Goal: Task Accomplishment & Management: Use online tool/utility

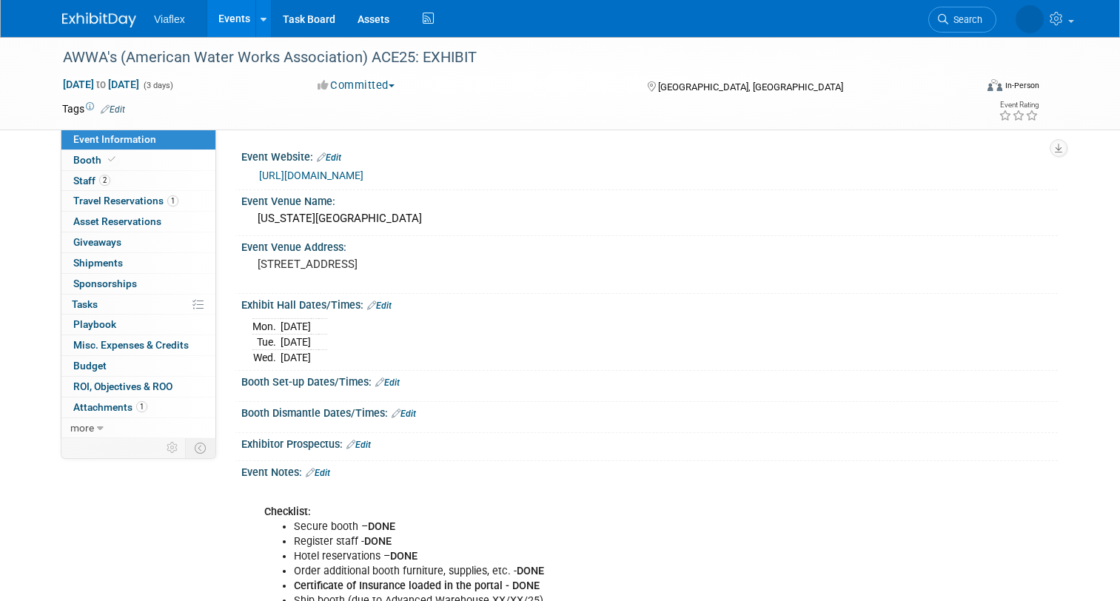
click at [225, 15] on link "Events" at bounding box center [234, 18] width 54 height 37
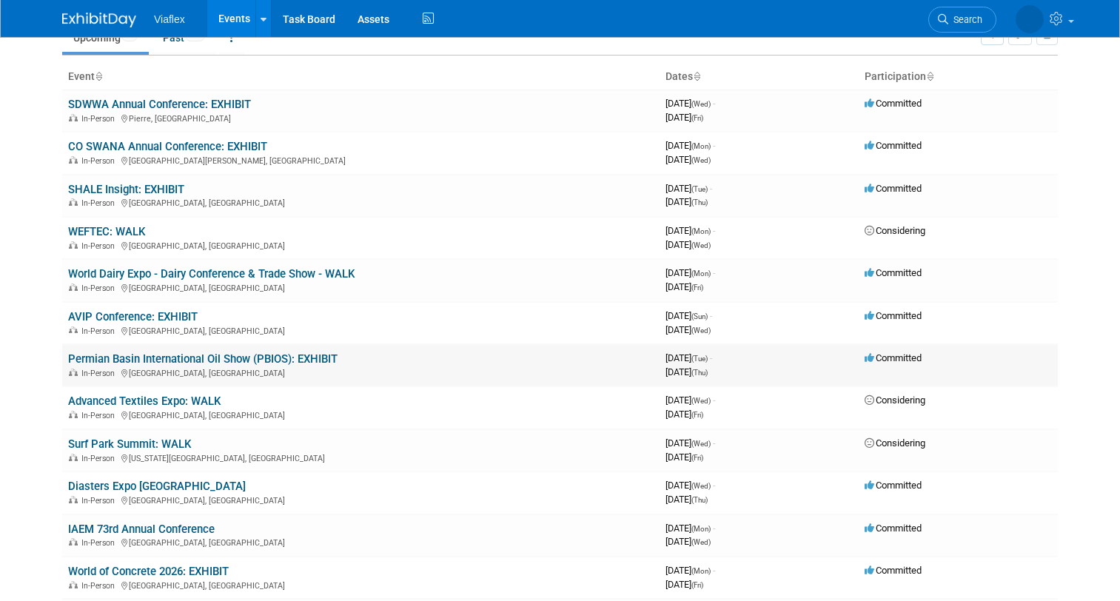
scroll to position [67, 0]
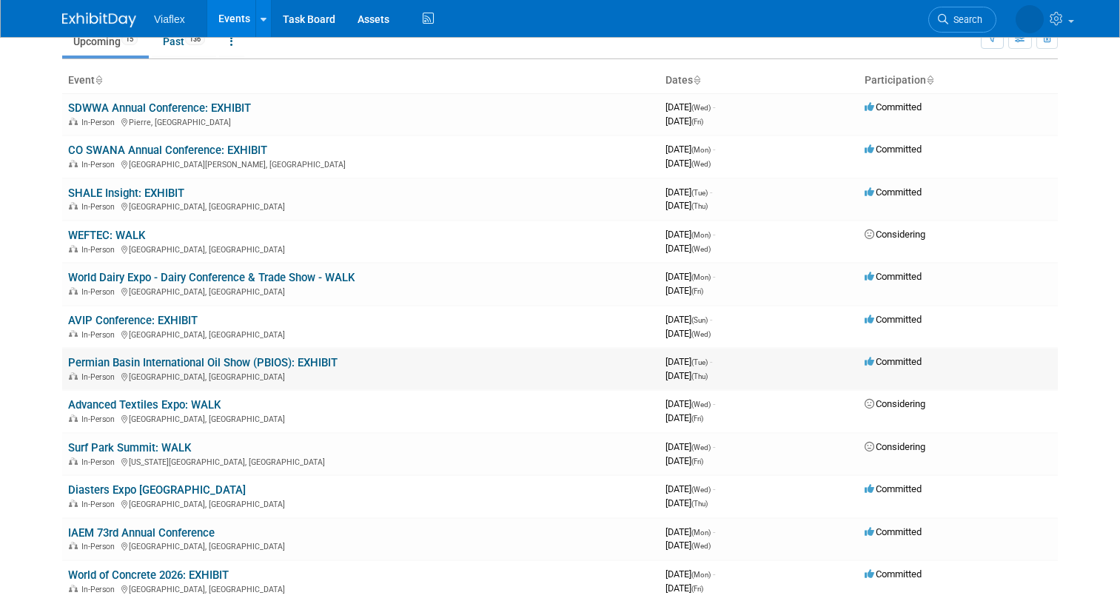
click at [210, 360] on link "Permian Basin International Oil Show (PBIOS): EXHIBIT" at bounding box center [202, 362] width 269 height 13
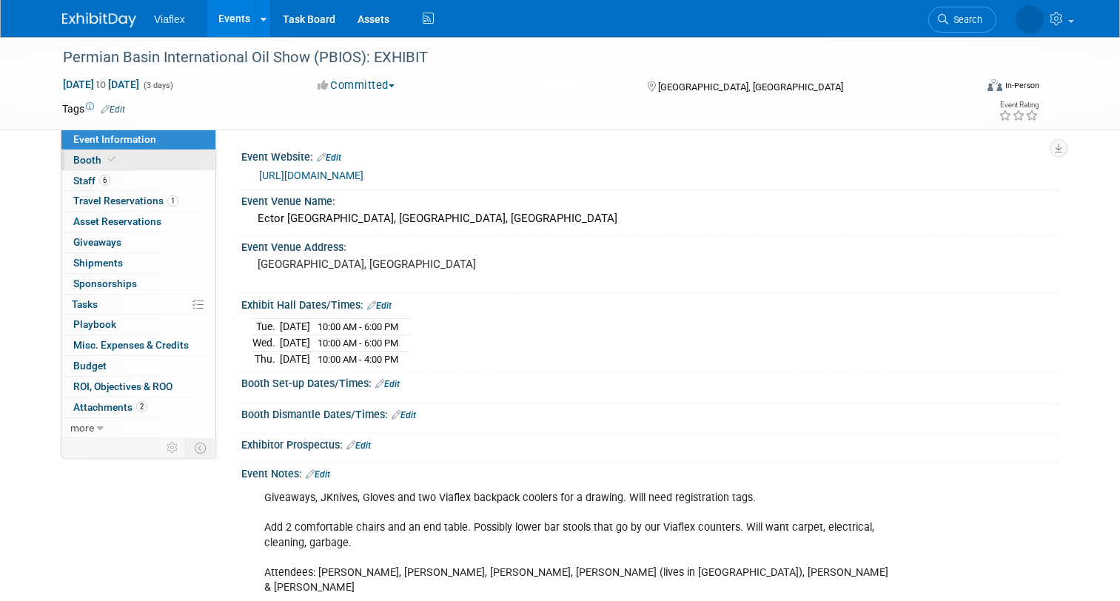
click at [93, 160] on span "Booth" at bounding box center [95, 160] width 45 height 12
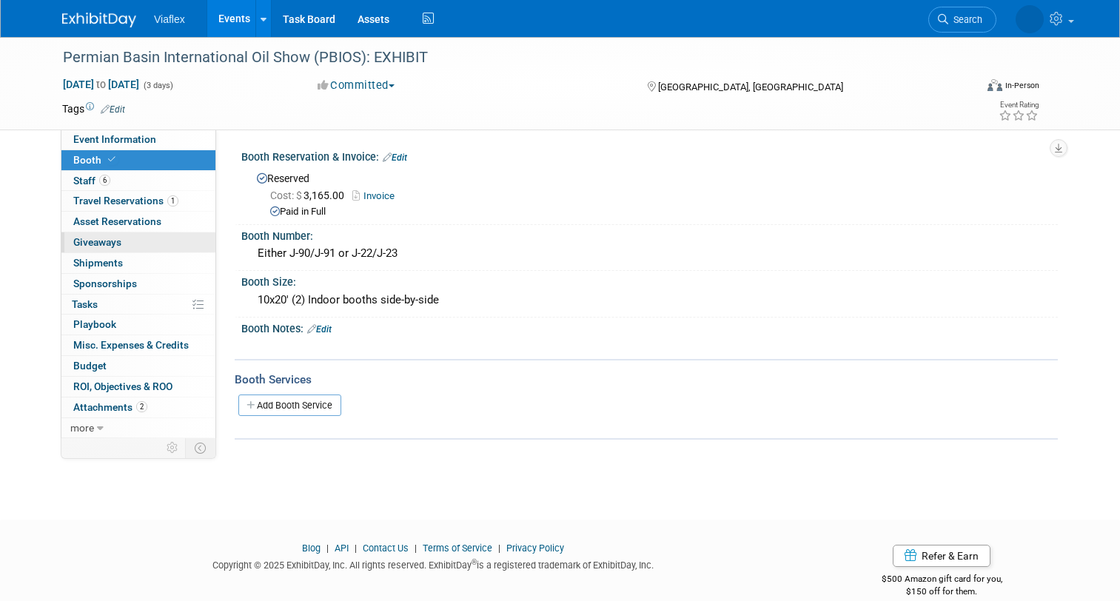
click at [91, 238] on span "Giveaways 0" at bounding box center [97, 242] width 48 height 12
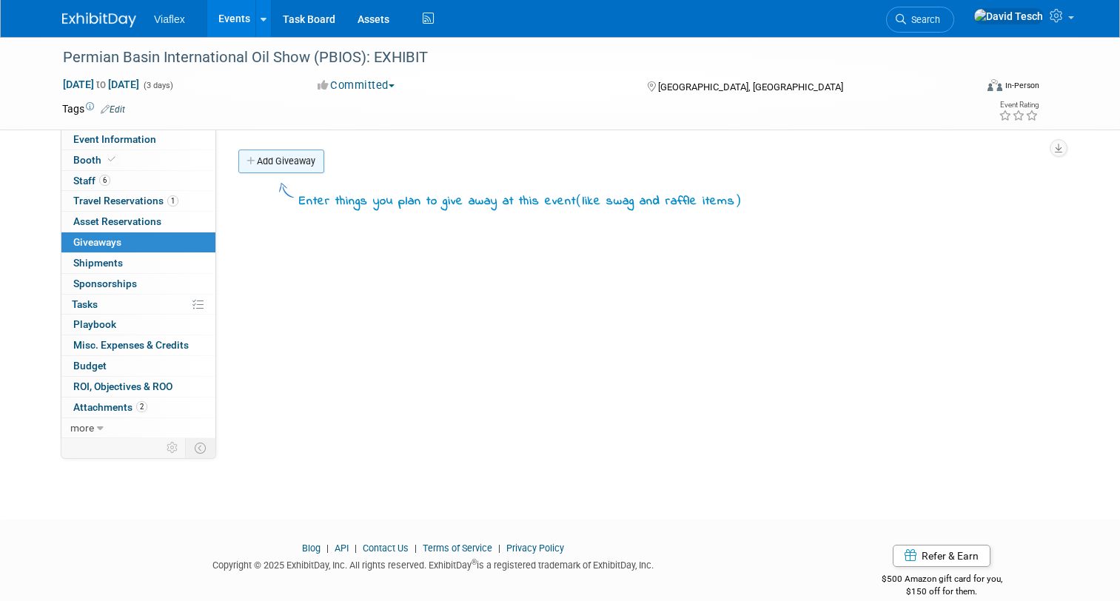
click at [283, 161] on link "Add Giveaway" at bounding box center [281, 161] width 86 height 24
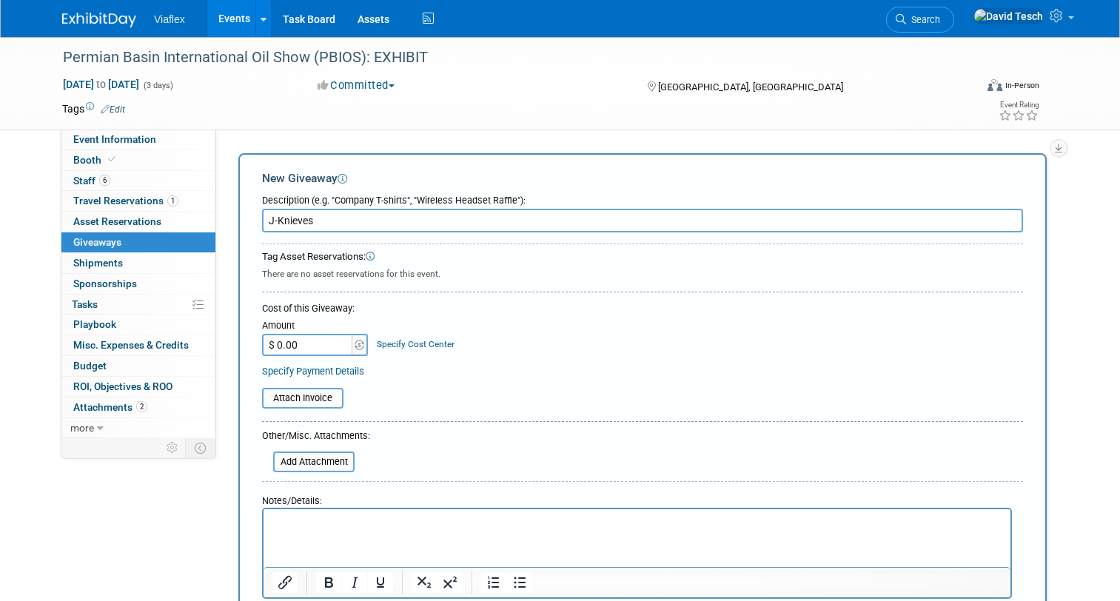
click at [289, 223] on input "J-Knieves" at bounding box center [642, 221] width 761 height 24
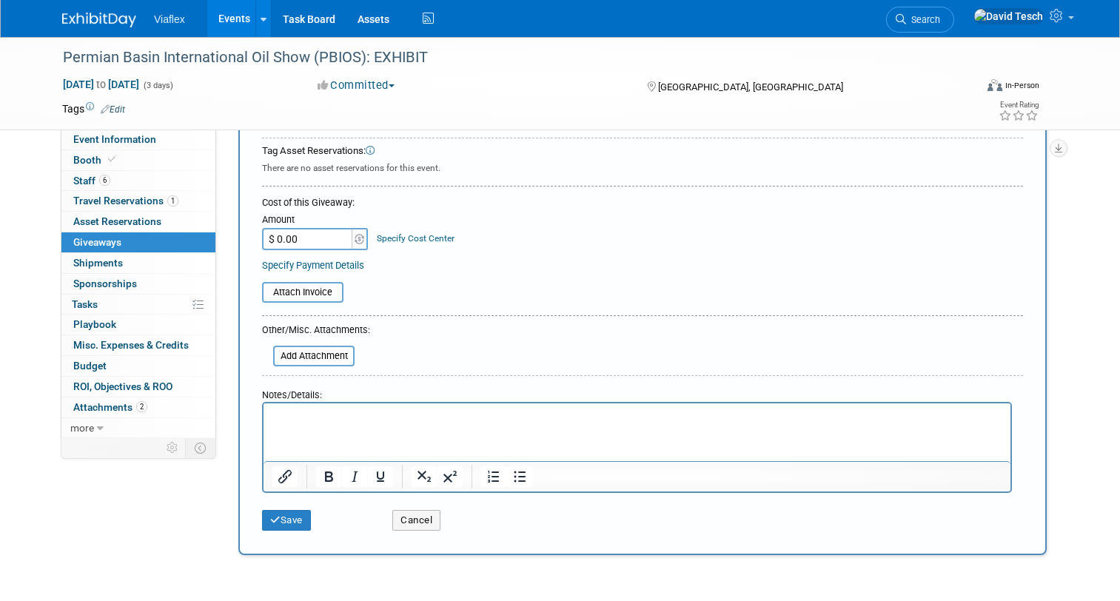
scroll to position [112, 0]
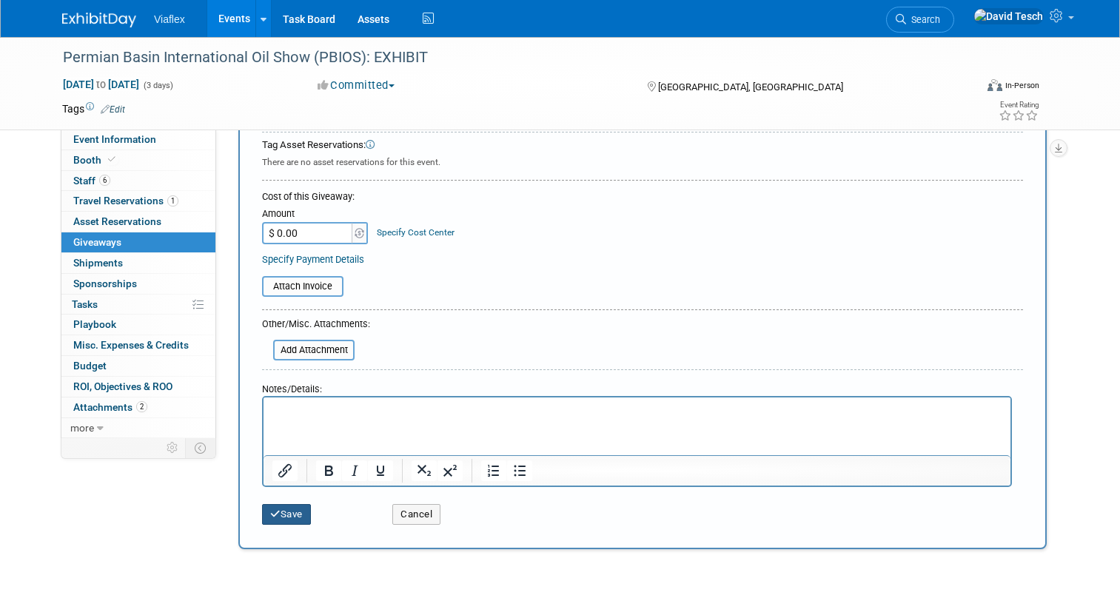
type input "Branded J-Knives"
click at [292, 513] on button "Save" at bounding box center [286, 514] width 49 height 21
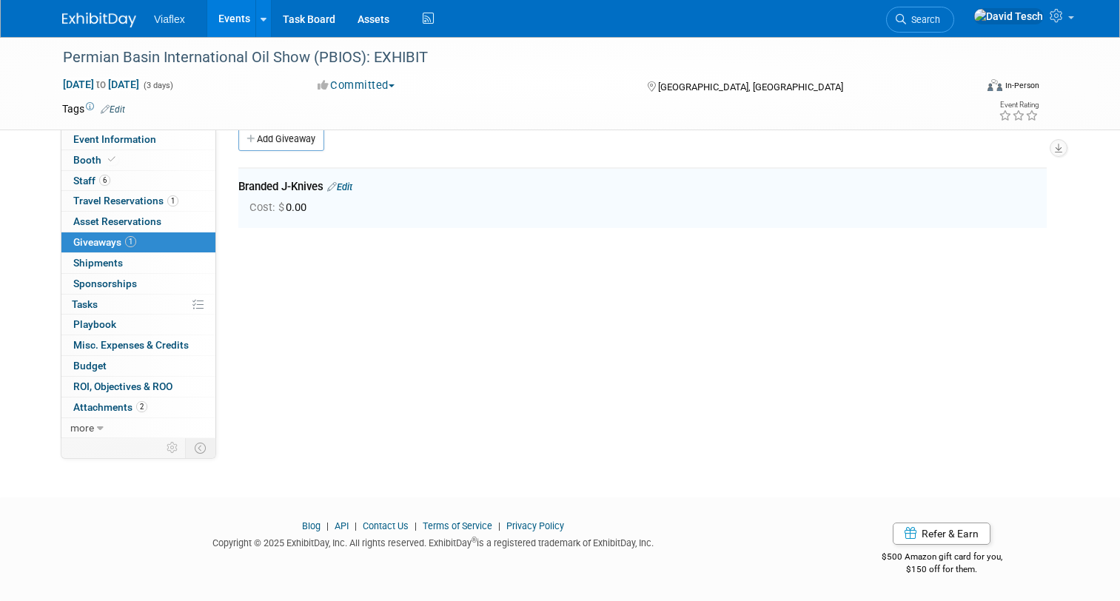
scroll to position [4, 0]
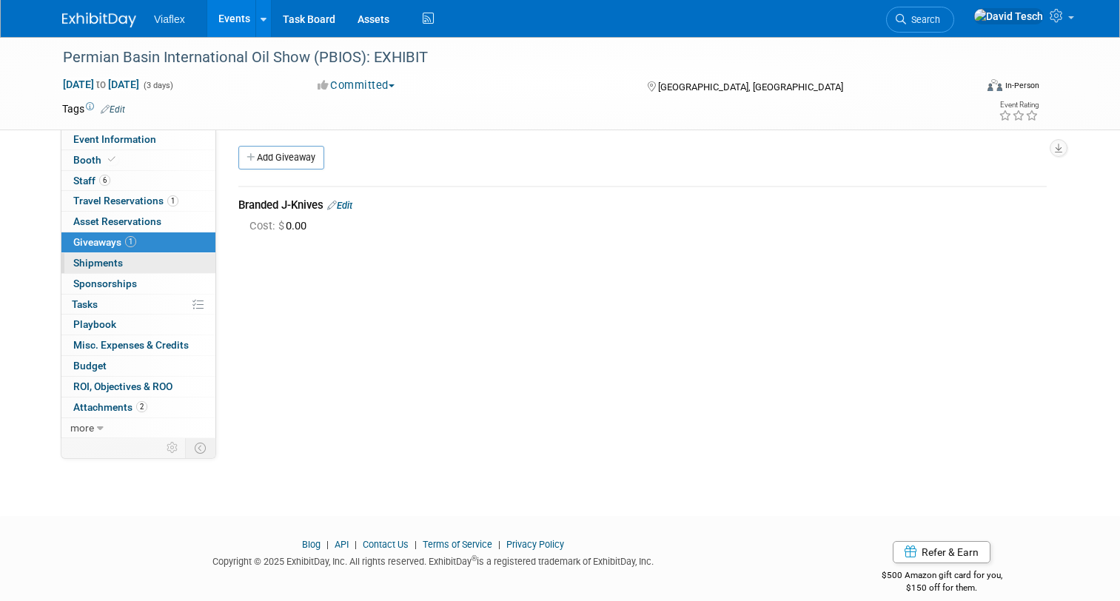
click at [93, 261] on span "Shipments 0" at bounding box center [98, 263] width 50 height 12
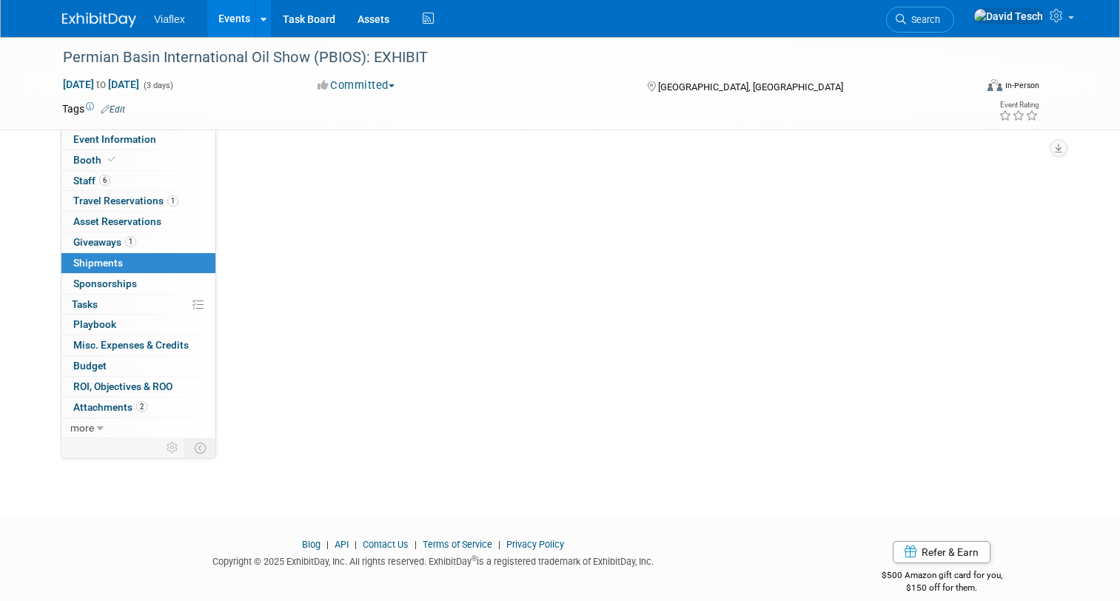
scroll to position [0, 0]
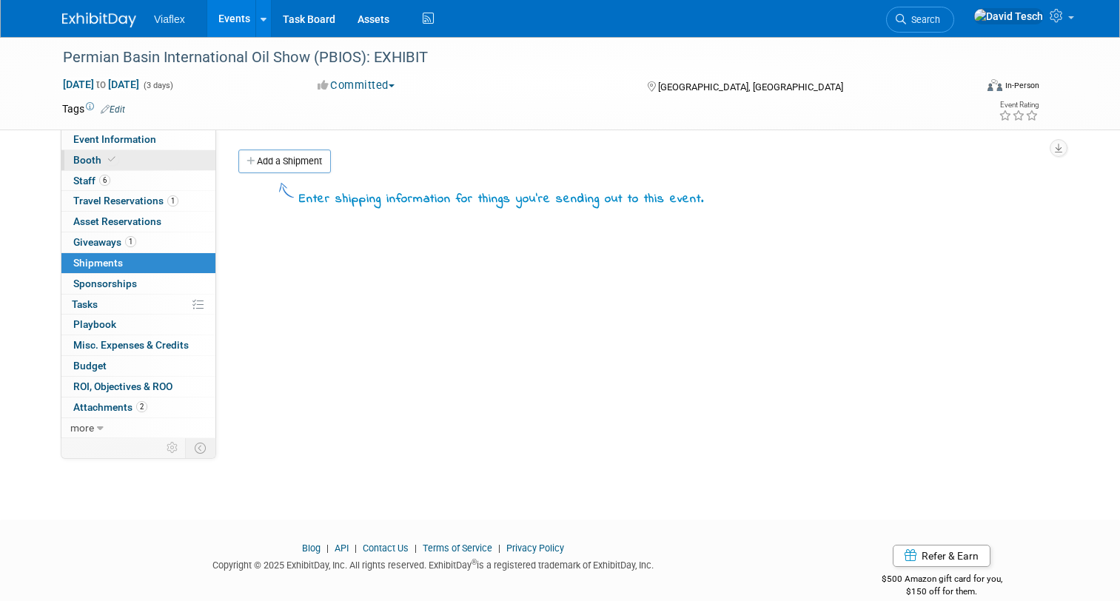
click at [85, 158] on span "Booth" at bounding box center [95, 160] width 45 height 12
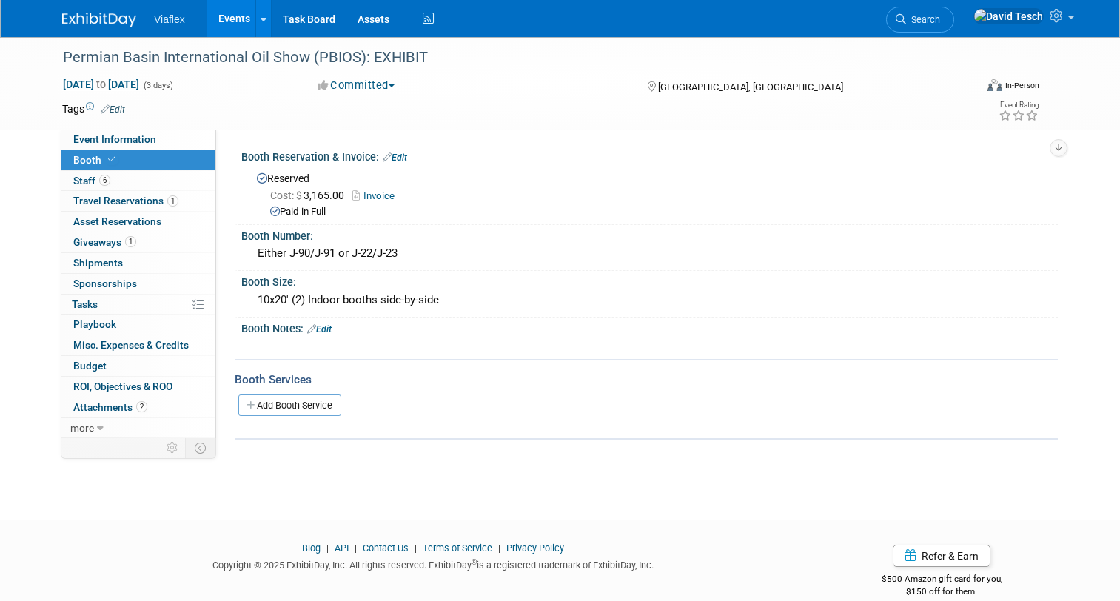
click at [390, 195] on link "Invoice" at bounding box center [377, 195] width 50 height 11
